Goal: Entertainment & Leisure: Consume media (video, audio)

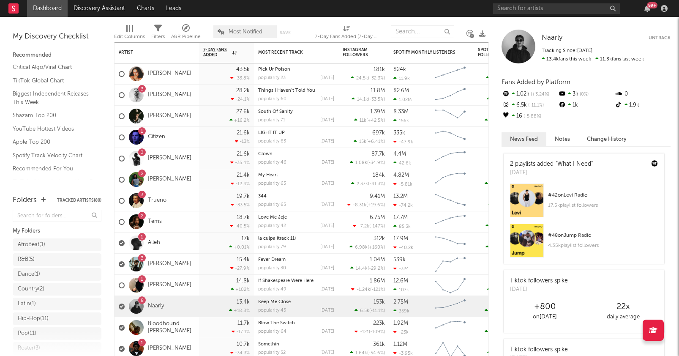
click at [52, 78] on link "TikTok Global Chart" at bounding box center [53, 80] width 80 height 9
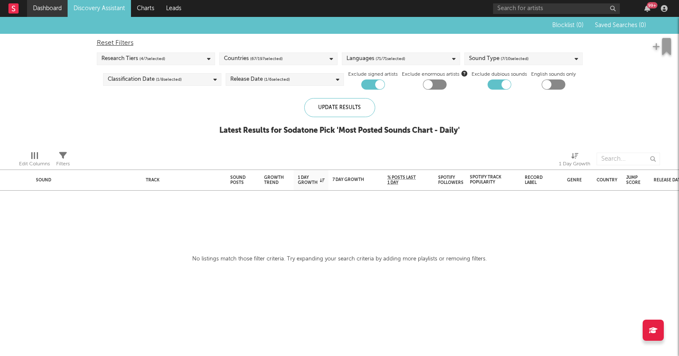
click at [50, 12] on link "Dashboard" at bounding box center [47, 8] width 41 height 17
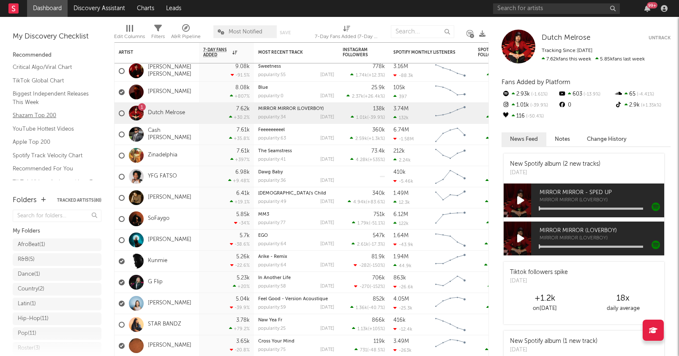
click at [48, 118] on link "Shazam Top 200" at bounding box center [53, 115] width 80 height 9
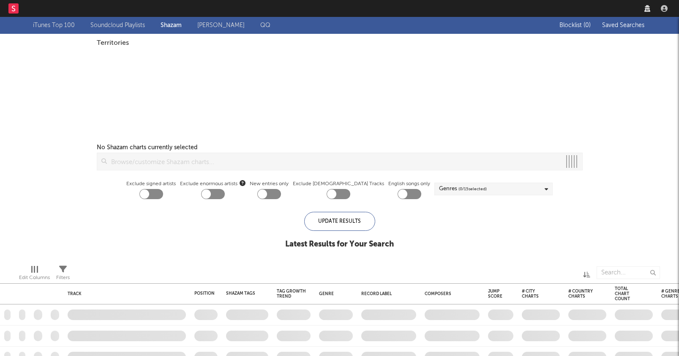
checkbox input "true"
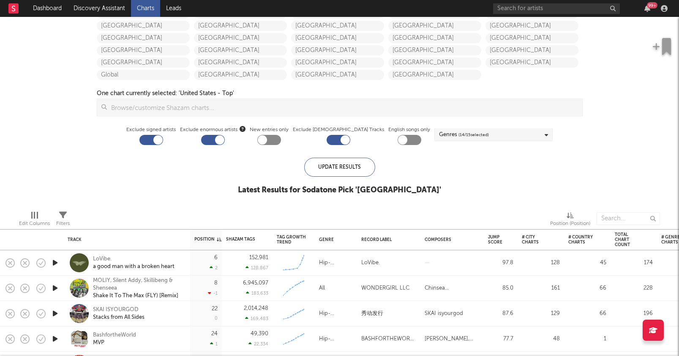
click at [60, 262] on div at bounding box center [54, 262] width 17 height 25
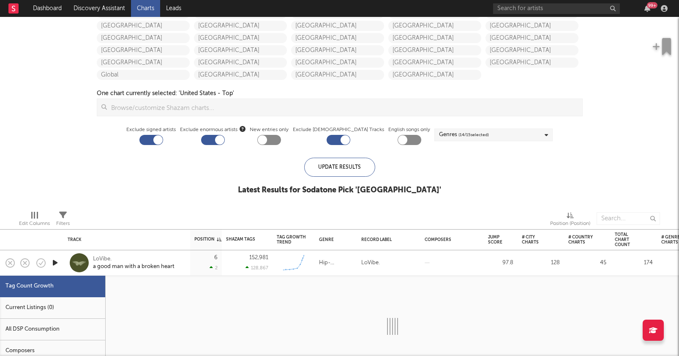
select select "1w"
click at [60, 262] on div at bounding box center [54, 262] width 17 height 25
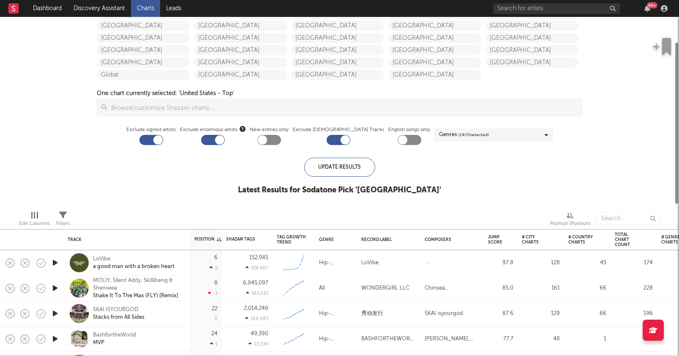
click at [55, 262] on icon "button" at bounding box center [55, 262] width 9 height 11
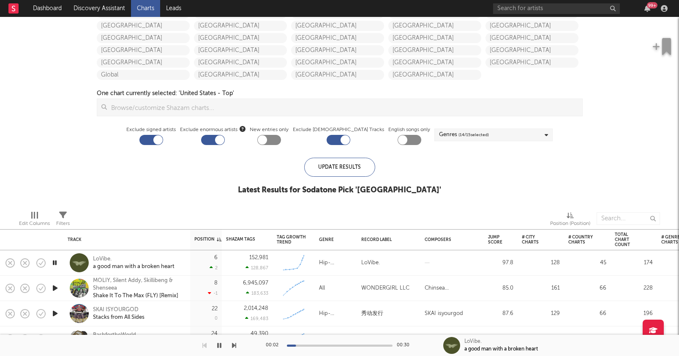
click at [311, 345] on div at bounding box center [340, 345] width 106 height 2
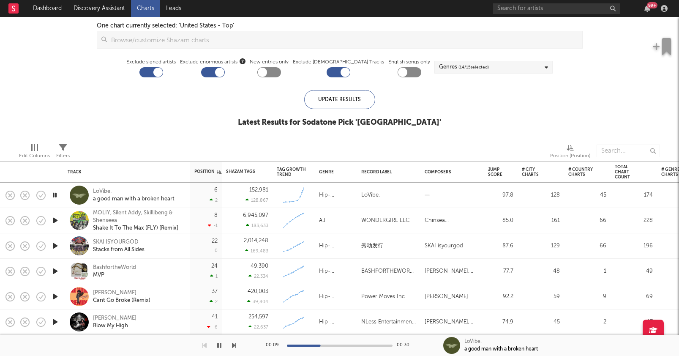
click at [339, 345] on div at bounding box center [340, 345] width 106 height 2
click at [55, 220] on icon "button" at bounding box center [55, 220] width 9 height 11
click at [55, 248] on icon "button" at bounding box center [55, 245] width 9 height 11
click at [54, 219] on icon "button" at bounding box center [55, 220] width 9 height 11
click at [55, 246] on icon "button" at bounding box center [55, 245] width 9 height 11
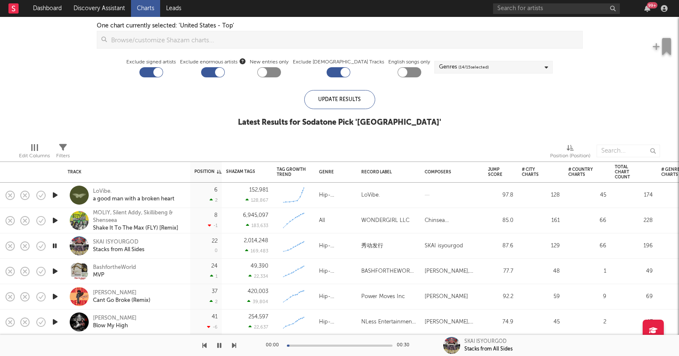
click at [53, 273] on icon "button" at bounding box center [55, 271] width 9 height 11
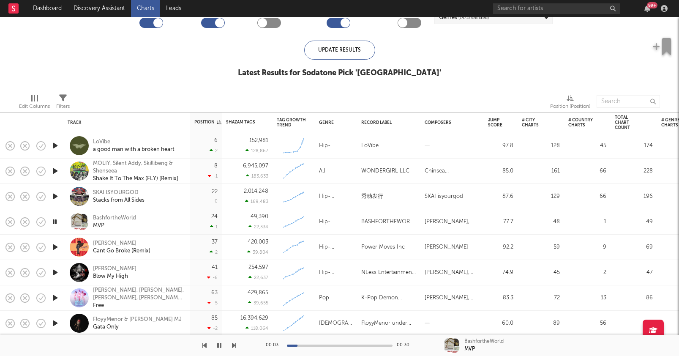
click at [54, 245] on icon "button" at bounding box center [55, 247] width 9 height 11
click at [52, 272] on icon "button" at bounding box center [55, 272] width 9 height 11
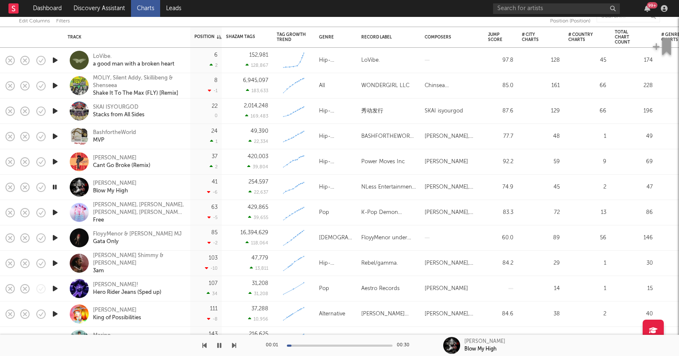
click at [54, 290] on icon "button" at bounding box center [55, 288] width 9 height 11
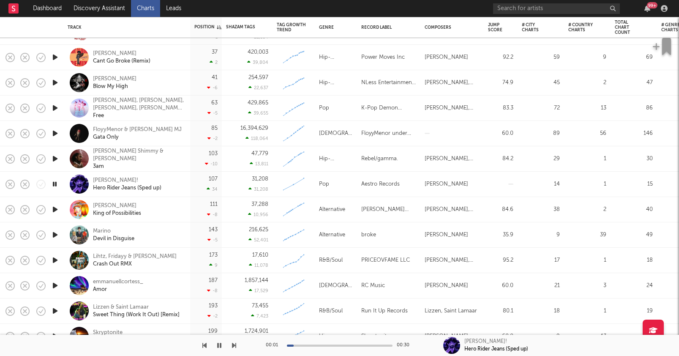
click at [54, 282] on icon "button" at bounding box center [55, 285] width 9 height 11
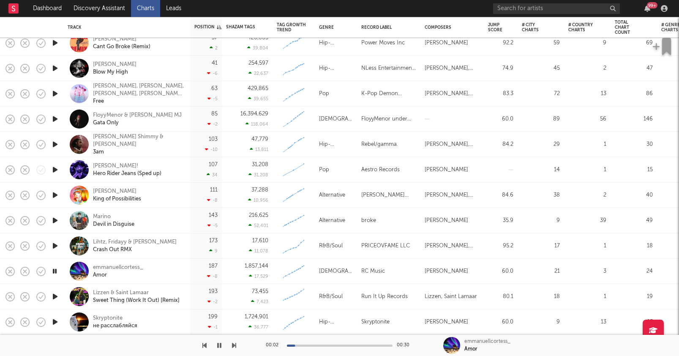
click at [55, 298] on icon "button" at bounding box center [55, 296] width 9 height 11
click at [55, 322] on icon "button" at bounding box center [55, 321] width 9 height 11
